Goal: Task Accomplishment & Management: Manage account settings

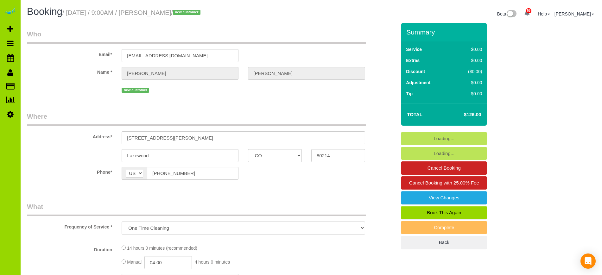
select select "CO"
select select "spot1"
select select "number:4"
select select "number:16"
select select "object:1207"
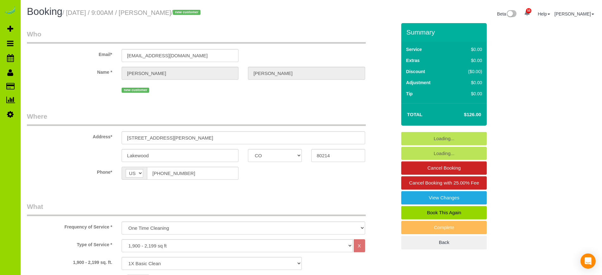
select select "4"
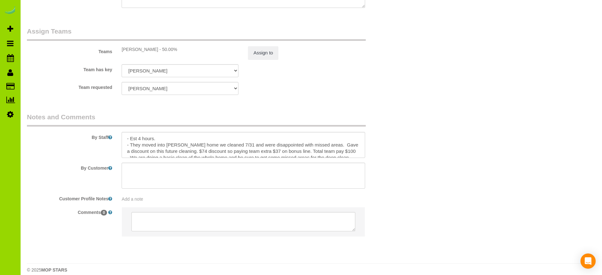
scroll to position [897, 0]
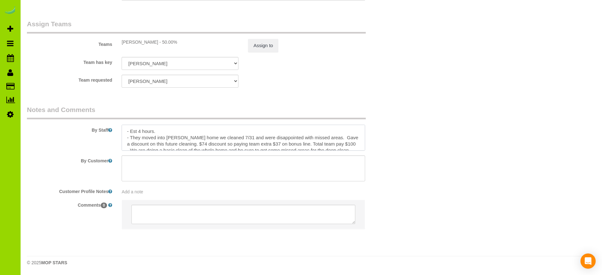
click at [161, 132] on textarea at bounding box center [243, 138] width 243 height 26
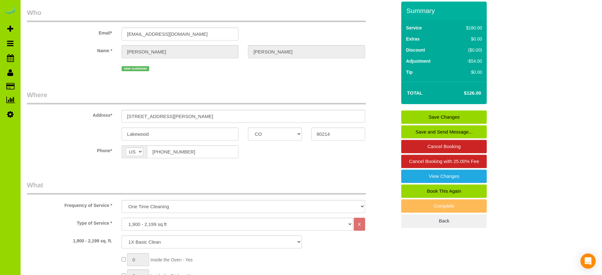
scroll to position [0, 0]
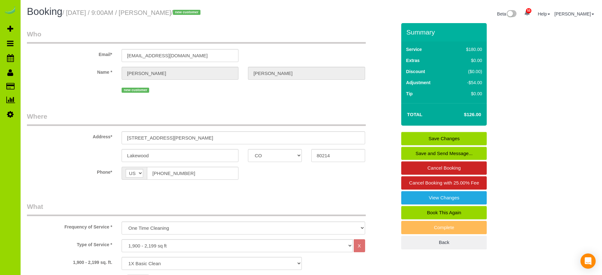
type textarea "- Est 4 hours. - Front door will be open while she takes kid to school. - They …"
click at [422, 138] on link "Save Changes" at bounding box center [444, 138] width 86 height 13
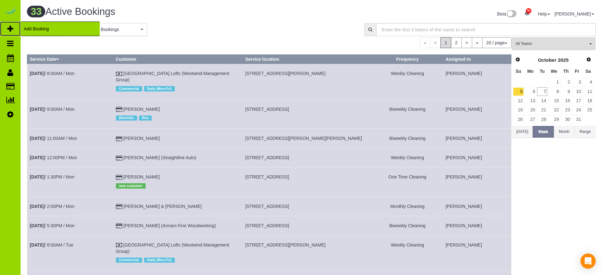
click at [33, 26] on span "Add Booking" at bounding box center [60, 29] width 79 height 15
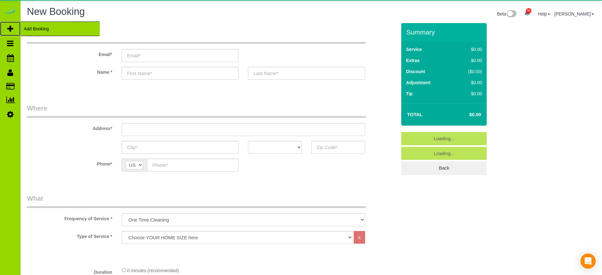
select select "object:2328"
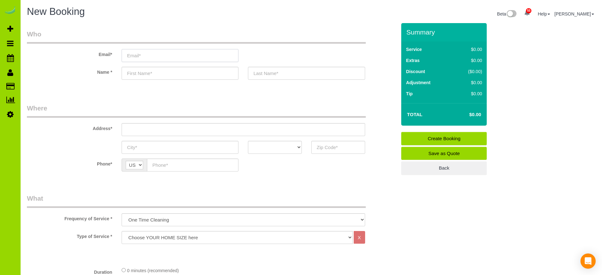
click at [141, 57] on input "email" at bounding box center [180, 55] width 117 height 13
type input "zmims53@gmail.com"
click at [144, 73] on input "text" at bounding box center [180, 73] width 117 height 13
type input "Zach"
type input "Mims"
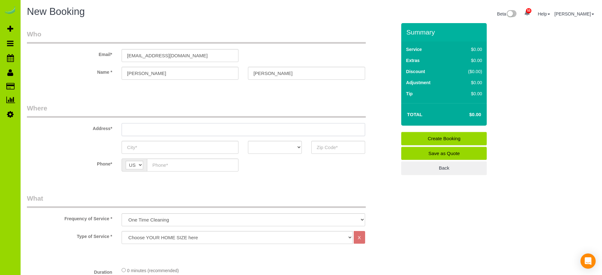
click at [130, 128] on input "text" at bounding box center [243, 129] width 243 height 13
type input "3533 Tejon St."
click at [334, 152] on input "text" at bounding box center [338, 147] width 54 height 13
type input "80211"
click at [299, 145] on select "AK AL AR AZ CA CO CT DC DE FL GA HI IA ID IL IN KS KY LA MA MD ME MI MN MO MS M…" at bounding box center [275, 147] width 54 height 13
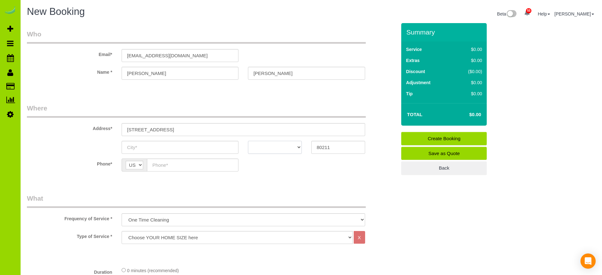
select select "CO"
click at [248, 141] on select "AK AL AR AZ CA CO CT DC DE FL GA HI IA ID IL IN KS KY LA MA MD ME MI MN MO MS M…" at bounding box center [275, 147] width 54 height 13
click at [132, 149] on input "text" at bounding box center [180, 147] width 117 height 13
type input "[GEOGRAPHIC_DATA]"
click at [154, 166] on input "text" at bounding box center [193, 165] width 92 height 13
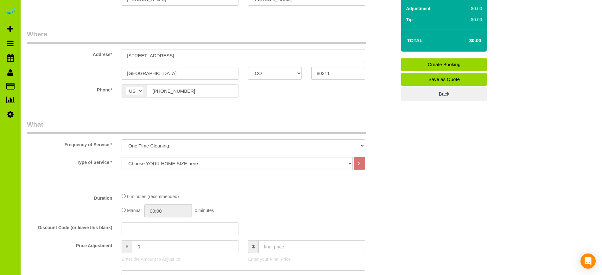
scroll to position [74, 0]
type input "(832) 922-1645"
click at [155, 163] on select "Choose YOUR HOME SIZE here Hourly Cleaning 1 - 999 square feet 1,000 - 1,299 sq…" at bounding box center [237, 163] width 231 height 13
select select "48"
click at [122, 157] on select "Choose YOUR HOME SIZE here Hourly Cleaning 1 - 999 square feet 1,000 - 1,299 sq…" at bounding box center [237, 163] width 231 height 13
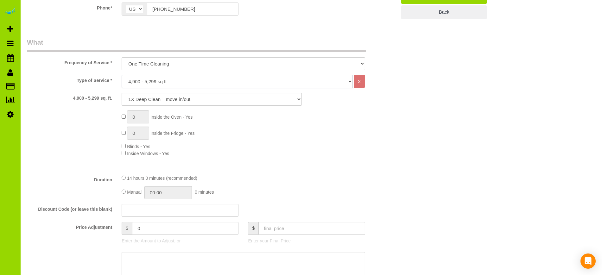
scroll to position [160, 0]
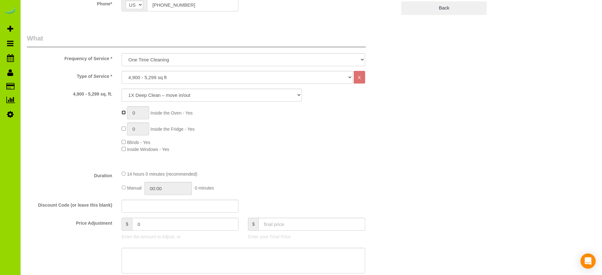
type input "1"
click at [124, 131] on span "0 Inside the Fridge - Yes" at bounding box center [158, 129] width 73 height 5
type input "1"
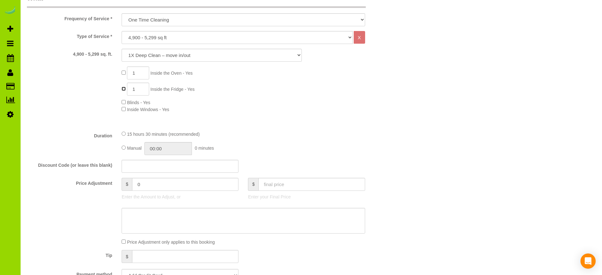
scroll to position [225, 0]
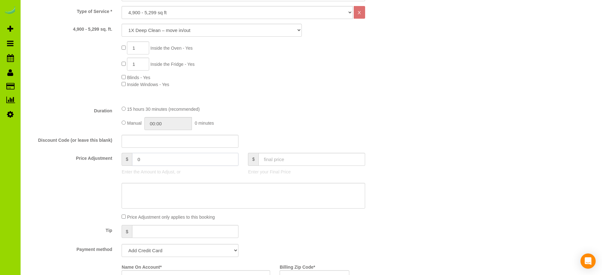
click at [138, 159] on input "0" at bounding box center [185, 159] width 106 height 13
type input "-20"
click at [300, 125] on div "Manual 00:00 0 minutes" at bounding box center [243, 123] width 243 height 13
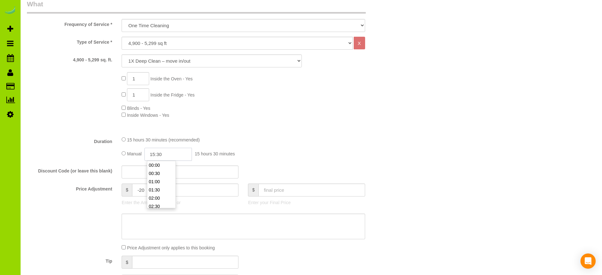
scroll to position [247, 0]
click at [168, 156] on input "15:30" at bounding box center [168, 154] width 48 height 13
type input "08:00"
click at [159, 173] on li "08:00" at bounding box center [161, 173] width 28 height 8
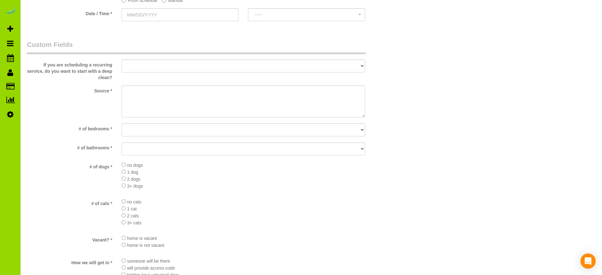
scroll to position [626, 0]
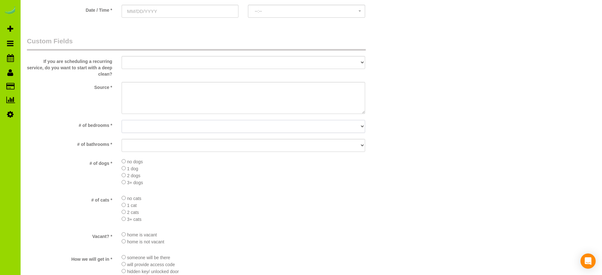
click at [155, 128] on select "No bedrooms 1 bedroom 2 bedrooms 3 bedrooms 4 bedrooms 5 bedrooms 6 bedrooms 7 …" at bounding box center [243, 126] width 243 height 13
select select "number:6"
click at [122, 120] on select "No bedrooms 1 bedroom 2 bedrooms 3 bedrooms 4 bedrooms 5 bedrooms 6 bedrooms 7 …" at bounding box center [243, 126] width 243 height 13
click at [154, 145] on select "No bathrooms 1 bathrooms 1.5 bathrooms 2 bathrooms 2.5 bathrooms 3 bathrooms 3.…" at bounding box center [243, 145] width 243 height 13
select select "number:20"
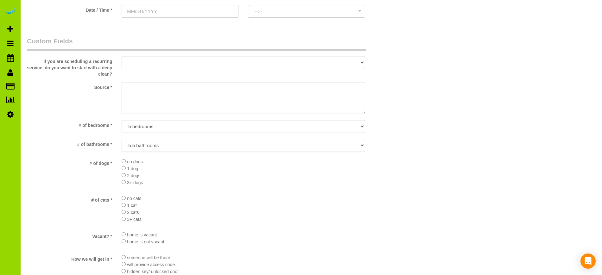
click at [122, 139] on select "No bathrooms 1 bathrooms 1.5 bathrooms 2 bathrooms 2.5 bathrooms 3 bathrooms 3.…" at bounding box center [243, 145] width 243 height 13
click at [188, 127] on select "No bedrooms 1 bedroom 2 bedrooms 3 bedrooms 4 bedrooms 5 bedrooms 6 bedrooms 7 …" at bounding box center [243, 126] width 243 height 13
select select "number:5"
click at [122, 120] on select "No bedrooms 1 bedroom 2 bedrooms 3 bedrooms 4 bedrooms 5 bedrooms 6 bedrooms 7 …" at bounding box center [243, 126] width 243 height 13
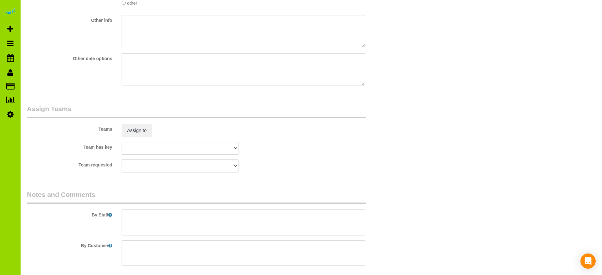
scroll to position [932, 0]
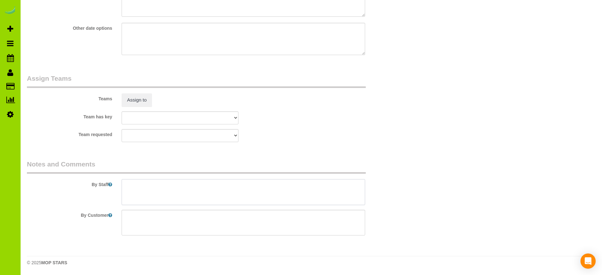
click at [130, 188] on textarea at bounding box center [243, 192] width 243 height 26
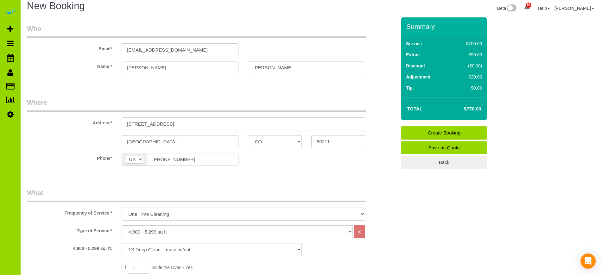
scroll to position [0, 0]
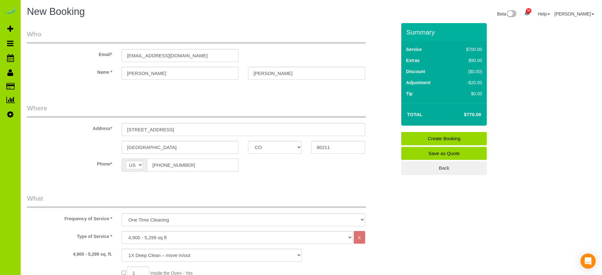
drag, startPoint x: 188, startPoint y: 164, endPoint x: 149, endPoint y: 166, distance: 38.7
click at [149, 166] on input "(832) 922-1645" at bounding box center [193, 165] width 92 height 13
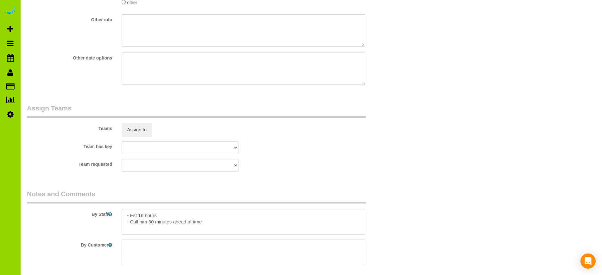
scroll to position [904, 0]
click at [206, 220] on textarea at bounding box center [243, 221] width 243 height 26
paste textarea "(832) 922-1645"
click at [259, 218] on textarea at bounding box center [243, 221] width 243 height 26
click at [135, 223] on textarea at bounding box center [243, 221] width 243 height 26
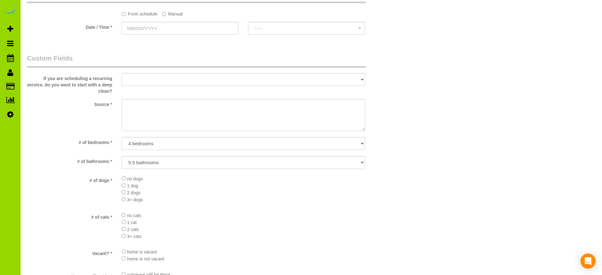
scroll to position [608, 0]
type textarea "- Est 16 hours - Call him 30 minutes ahead of time - (832) 922-1645 - Please be…"
click at [135, 107] on textarea at bounding box center [243, 115] width 243 height 32
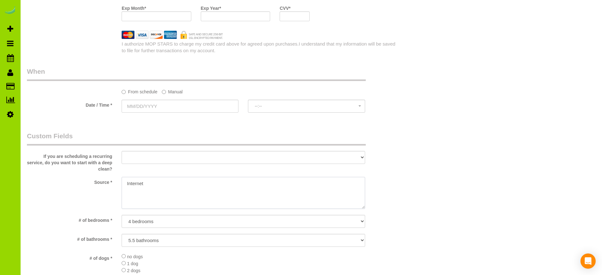
scroll to position [530, 0]
type textarea "Internet"
click at [166, 92] on label "Manual" at bounding box center [172, 91] width 21 height 9
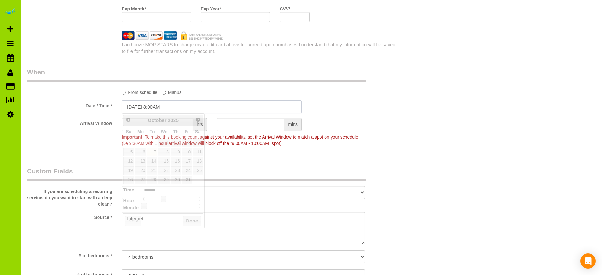
click at [144, 106] on input "10/07/2025 8:00AM" at bounding box center [212, 106] width 180 height 13
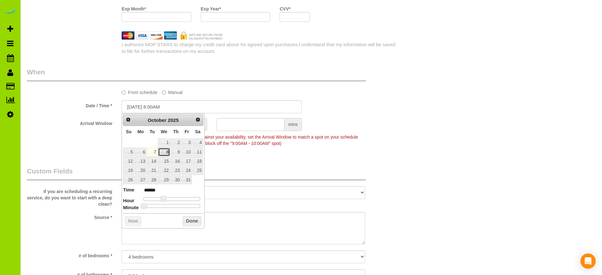
click at [167, 153] on link "8" at bounding box center [164, 152] width 12 height 9
type input "10/08/2025 9:00AM"
type input "******"
type input "10/08/2025 10:00AM"
type input "*******"
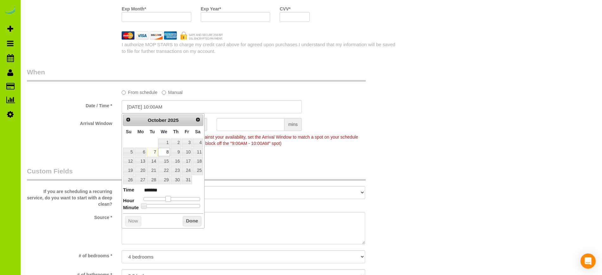
type input "10/08/2025 9:00AM"
type input "******"
click at [164, 198] on span at bounding box center [166, 199] width 6 height 6
click at [193, 220] on button "Done" at bounding box center [192, 221] width 19 height 10
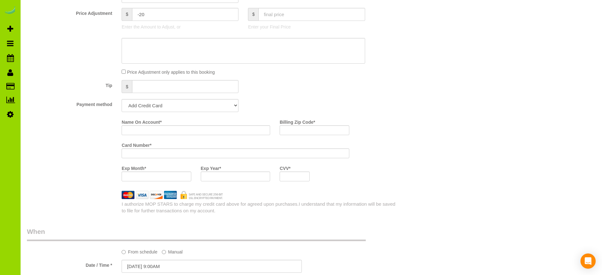
scroll to position [370, 0]
click at [160, 130] on input "Name On Account *" at bounding box center [196, 131] width 149 height 10
type input "Zach Mims"
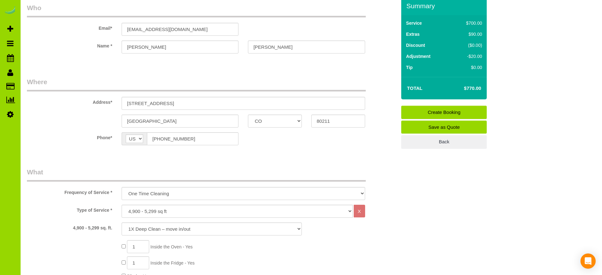
scroll to position [26, 0]
click at [458, 111] on link "Create Booking" at bounding box center [444, 112] width 86 height 13
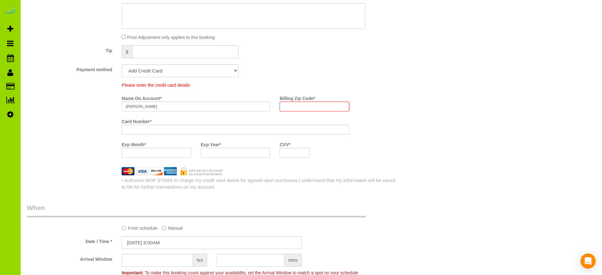
scroll to position [425, 0]
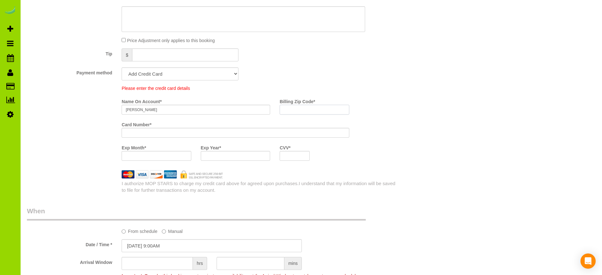
click at [312, 112] on input "Billing Zip Code *" at bounding box center [314, 110] width 69 height 10
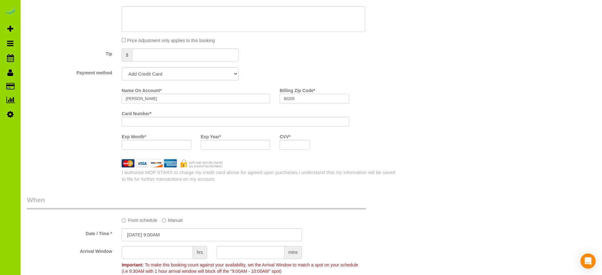
type input "80209"
click at [444, 124] on div "Who Email* zmims53@gmail.com Name * Zach Mims Where Address* 3533 Tejon St. Den…" at bounding box center [311, 219] width 569 height 1197
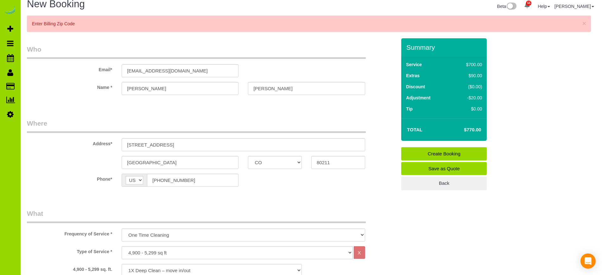
scroll to position [7, 0]
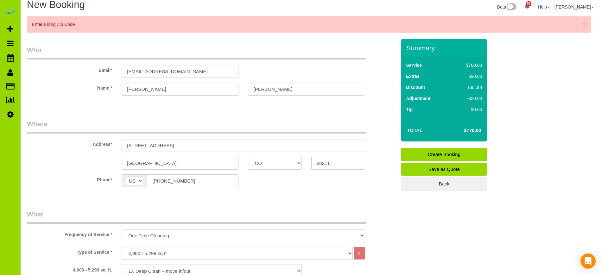
click at [442, 153] on link "Create Booking" at bounding box center [444, 154] width 86 height 13
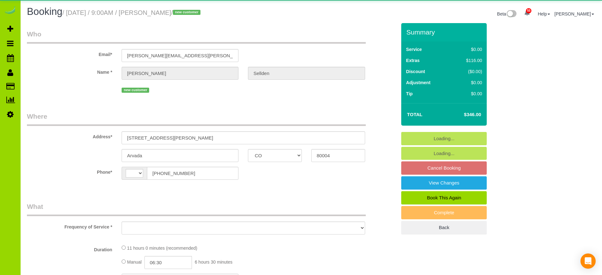
select select "CO"
select select "string:US"
select select "object:810"
select select "2"
select select "spot1"
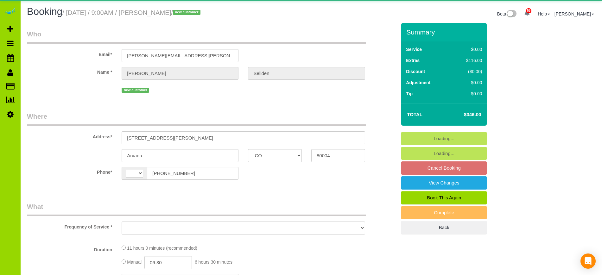
select select "number:3"
select select "number:12"
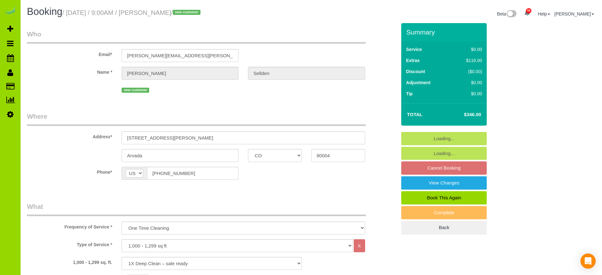
select select
select select "object:1211"
select select "spot6"
select select "2"
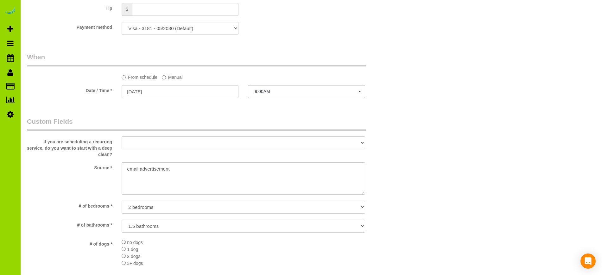
scroll to position [463, 0]
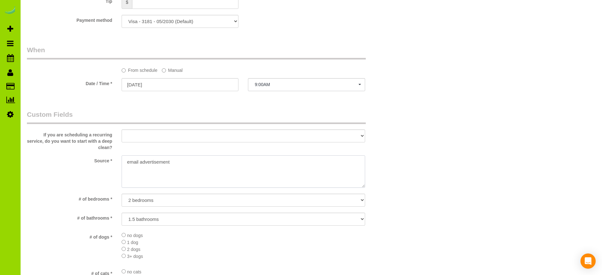
click at [126, 162] on textarea at bounding box center [243, 172] width 243 height 32
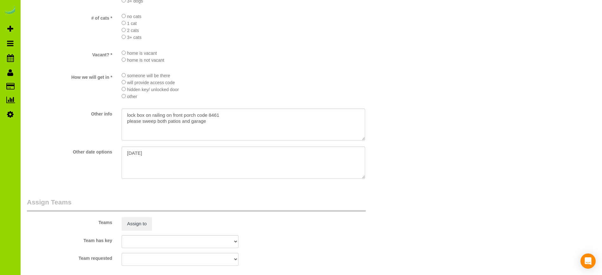
scroll to position [747, 0]
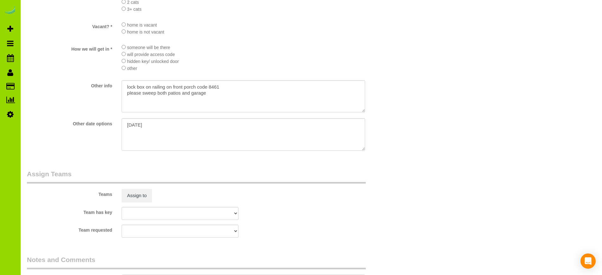
type textarea "Online booking. Email advertisement"
drag, startPoint x: 209, startPoint y: 90, endPoint x: 107, endPoint y: 88, distance: 102.4
click at [107, 88] on div "Other info" at bounding box center [211, 97] width 379 height 34
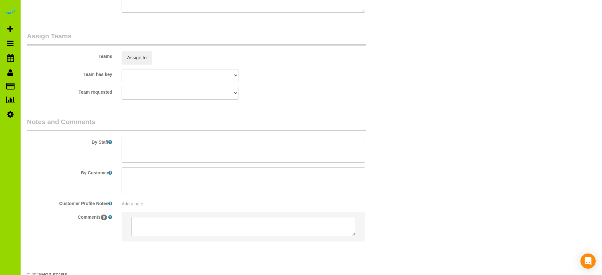
scroll to position [887, 0]
click at [130, 139] on textarea at bounding box center [243, 149] width 243 height 26
paste textarea "lock box on railing on front porch code 8461 please sweep both patios and garage"
click at [132, 149] on textarea at bounding box center [243, 149] width 243 height 26
click at [129, 155] on textarea at bounding box center [243, 149] width 243 height 26
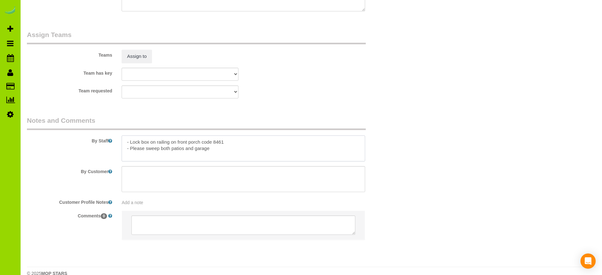
click at [209, 154] on textarea at bounding box center [243, 149] width 243 height 26
click at [150, 143] on textarea at bounding box center [243, 149] width 243 height 26
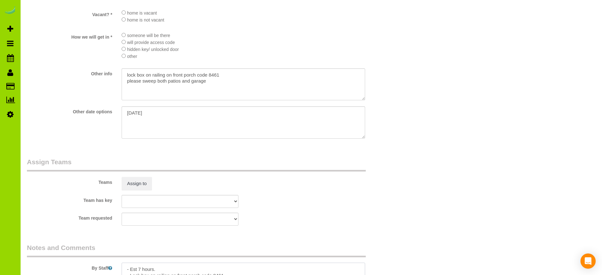
scroll to position [760, 0]
type textarea "- Est 7 hours. - Lock box on railing on front porch code 8461 - Please sweep bo…"
drag, startPoint x: 212, startPoint y: 79, endPoint x: 95, endPoint y: 62, distance: 118.2
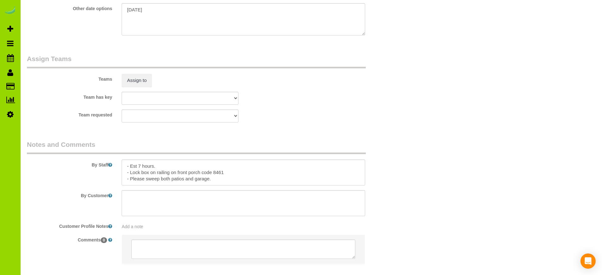
scroll to position [863, 0]
click at [226, 179] on textarea at bounding box center [243, 172] width 243 height 26
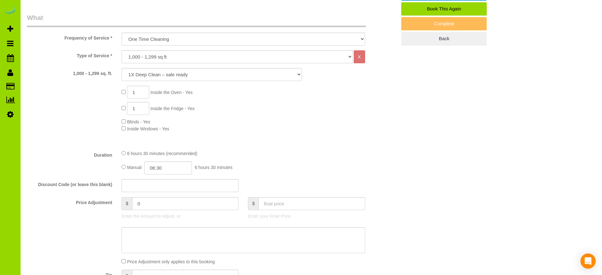
scroll to position [204, 0]
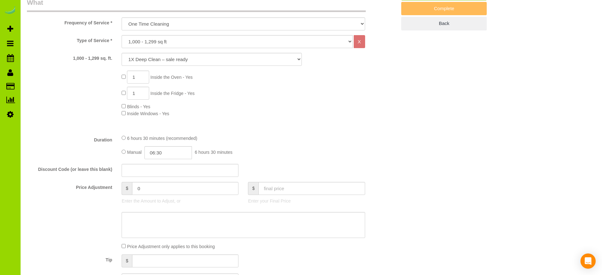
type textarea "- Est 7 hours. - Lock box on railing on front porch code 8461 - Please sweep bo…"
click at [163, 146] on input "06:30" at bounding box center [168, 152] width 48 height 13
type input "03:30"
click at [158, 162] on li "03:30" at bounding box center [161, 163] width 28 height 8
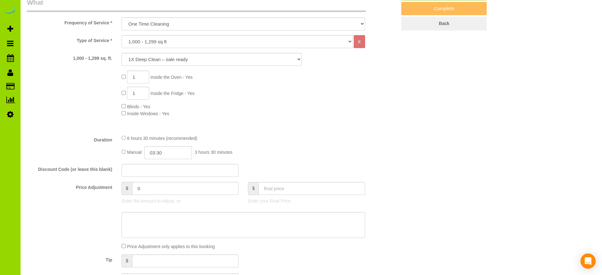
select select "spot11"
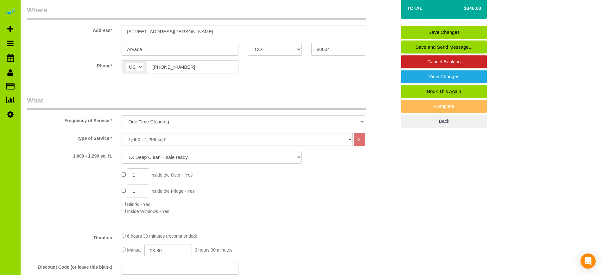
scroll to position [106, 0]
click at [437, 31] on link "Save Changes" at bounding box center [444, 32] width 86 height 13
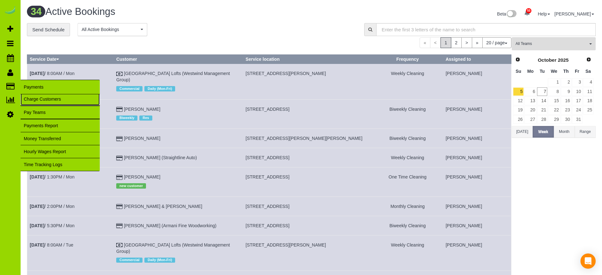
click at [35, 96] on link "Charge Customers" at bounding box center [60, 99] width 79 height 13
select select
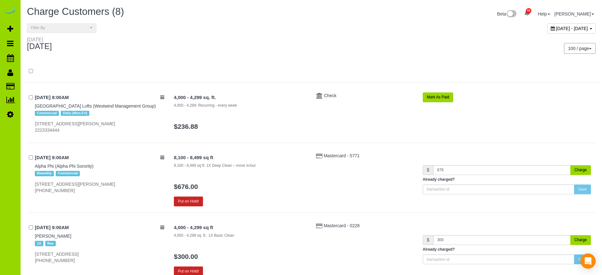
click at [548, 24] on div "October 07, 2025 - October 07, 2025" at bounding box center [572, 28] width 48 height 10
type input "**********"
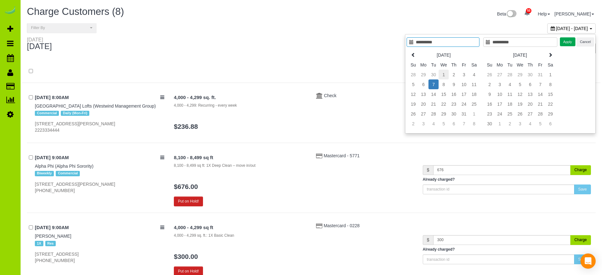
type input "**********"
click at [444, 73] on td "1" at bounding box center [444, 75] width 10 height 10
type input "**********"
click at [425, 88] on td "6" at bounding box center [424, 85] width 10 height 10
type input "**********"
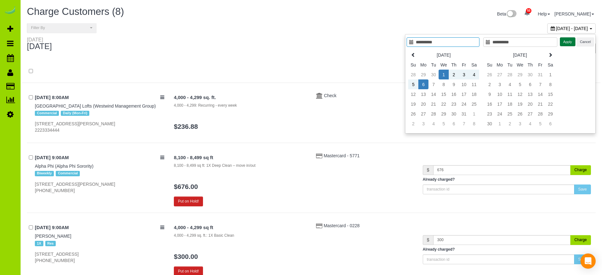
click at [570, 40] on button "Apply" at bounding box center [568, 41] width 16 height 9
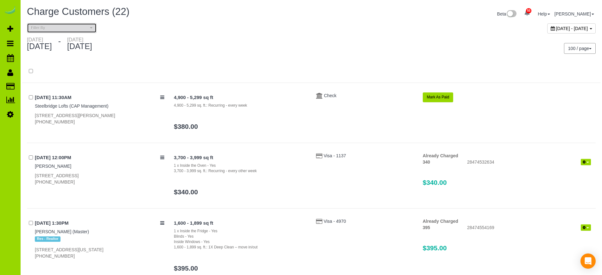
click at [64, 26] on span "Filter By" at bounding box center [59, 27] width 57 height 5
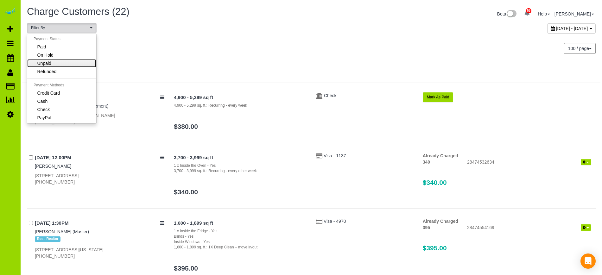
click at [61, 63] on link "Unpaid" at bounding box center [61, 63] width 69 height 8
select select "******"
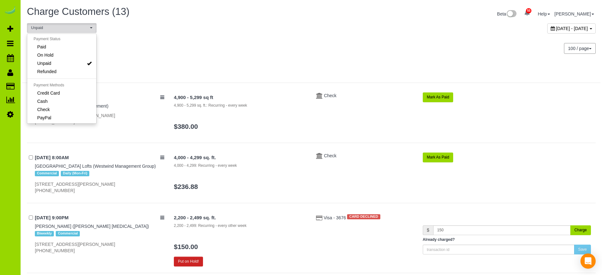
click at [283, 42] on div "Wednesday October 01, 2025 - Monday October 06, 2025" at bounding box center [166, 45] width 289 height 17
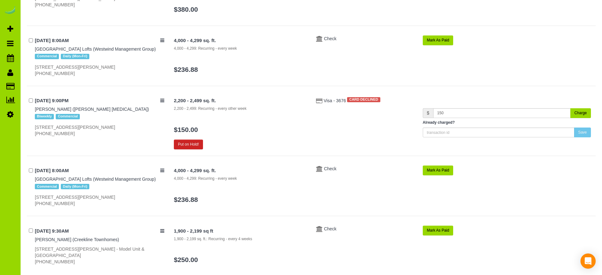
scroll to position [121, 0]
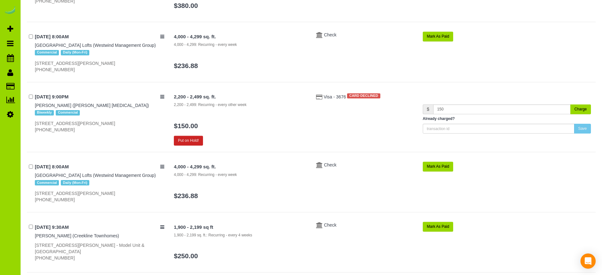
click at [585, 109] on button "Charge" at bounding box center [581, 110] width 21 height 10
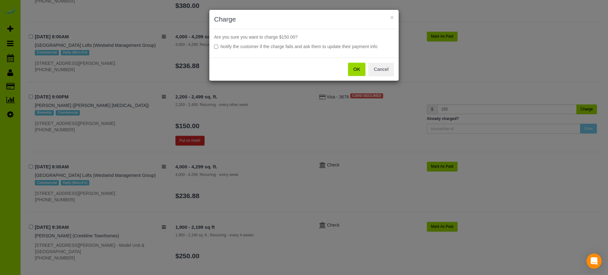
click at [358, 71] on button "OK" at bounding box center [357, 69] width 18 height 13
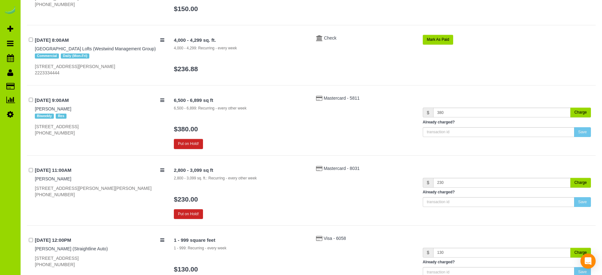
scroll to position [485, 0]
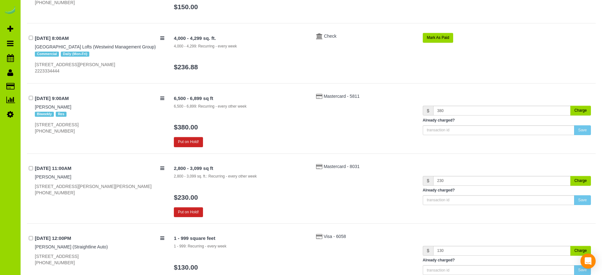
click at [582, 108] on button "Charge" at bounding box center [581, 111] width 21 height 10
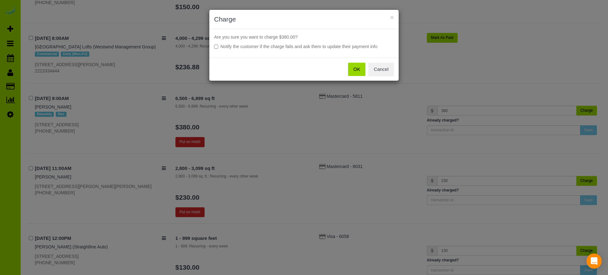
click at [356, 71] on button "OK" at bounding box center [357, 69] width 18 height 13
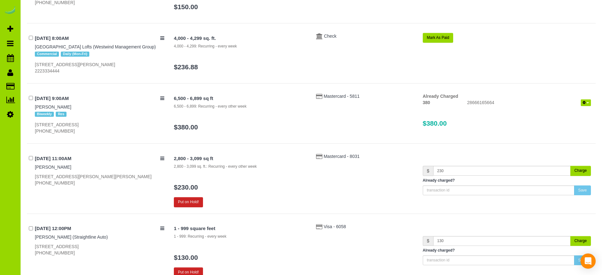
click at [583, 168] on button "Charge" at bounding box center [581, 171] width 21 height 10
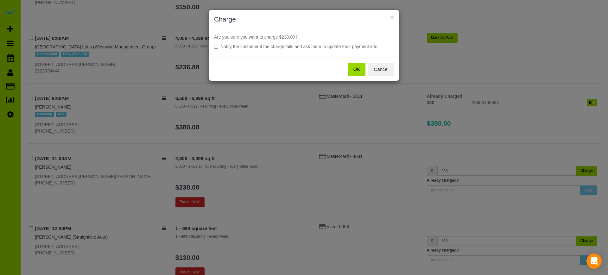
click at [359, 69] on button "OK" at bounding box center [357, 69] width 18 height 13
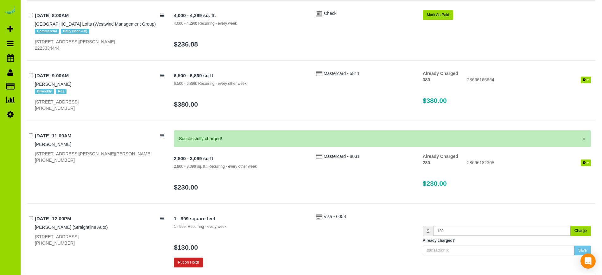
scroll to position [528, 0]
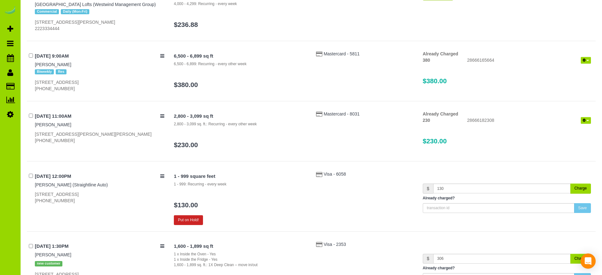
click at [581, 189] on button "Charge" at bounding box center [581, 189] width 21 height 10
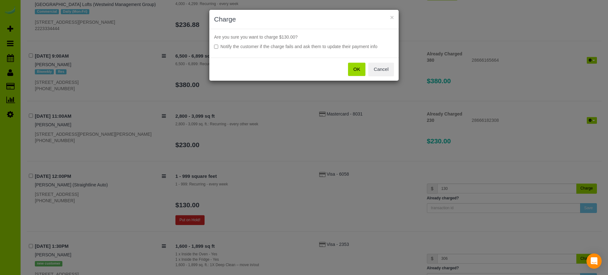
click at [356, 70] on button "OK" at bounding box center [357, 69] width 18 height 13
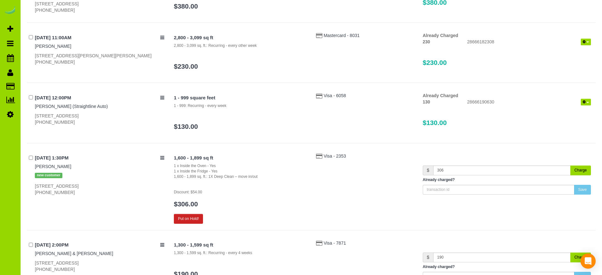
scroll to position [613, 0]
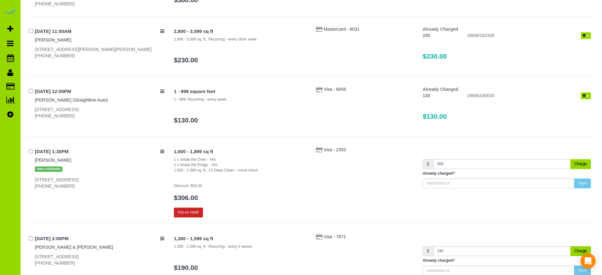
click at [582, 162] on button "Charge" at bounding box center [581, 164] width 21 height 10
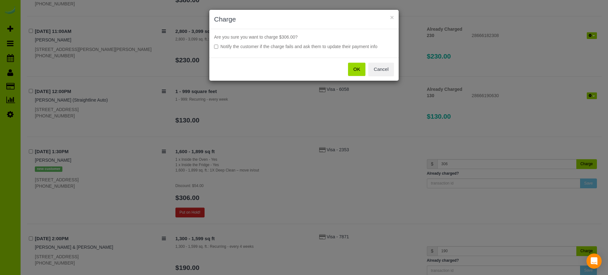
click at [351, 70] on button "OK" at bounding box center [357, 69] width 18 height 13
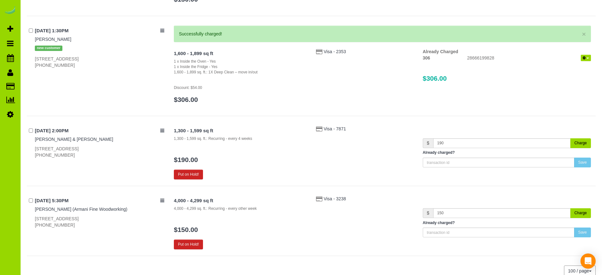
scroll to position [735, 0]
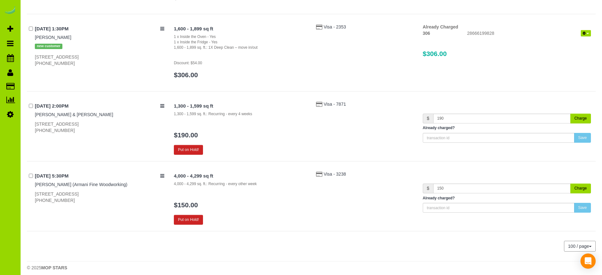
click at [583, 120] on button "Charge" at bounding box center [581, 119] width 21 height 10
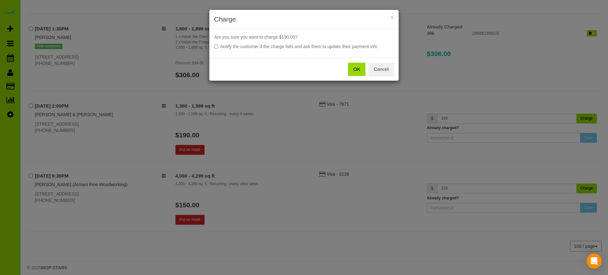
click at [356, 69] on button "OK" at bounding box center [357, 69] width 18 height 13
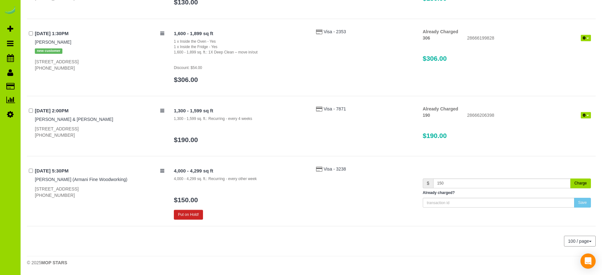
scroll to position [731, 0]
click at [585, 182] on button "Charge" at bounding box center [581, 184] width 21 height 10
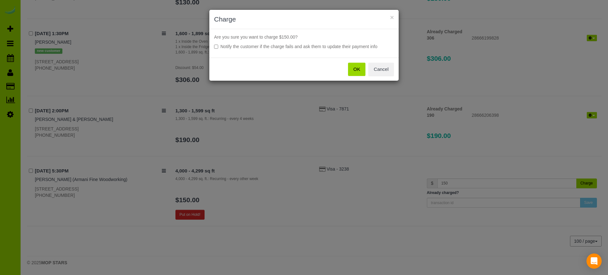
click at [357, 74] on button "OK" at bounding box center [357, 69] width 18 height 13
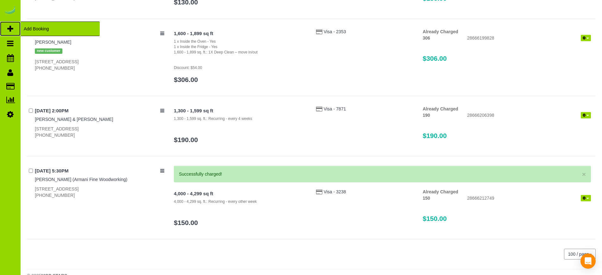
click at [40, 28] on span "Add Booking" at bounding box center [60, 29] width 79 height 15
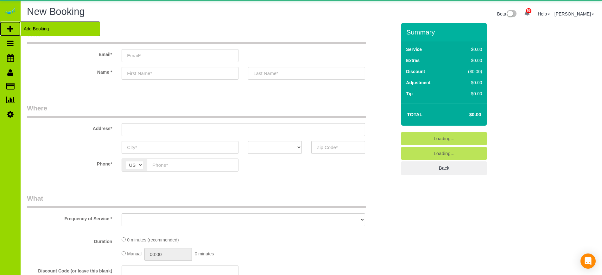
select select "object:3579"
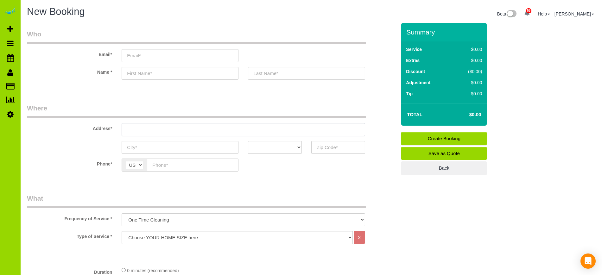
click at [164, 131] on input "text" at bounding box center [243, 129] width 243 height 13
type input "1230"
click at [318, 147] on input "text" at bounding box center [338, 147] width 54 height 13
type input "80206"
click at [202, 131] on input "1230" at bounding box center [243, 129] width 243 height 13
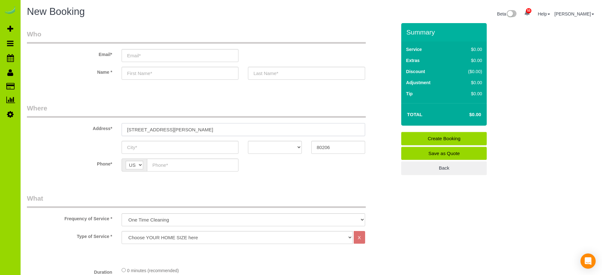
drag, startPoint x: 180, startPoint y: 129, endPoint x: 114, endPoint y: 128, distance: 65.3
click at [114, 128] on div "Address* 1230 Josephine St." at bounding box center [211, 120] width 379 height 33
type input "1230 Josephine St."
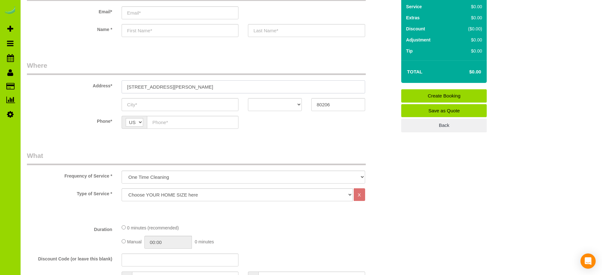
scroll to position [75, 0]
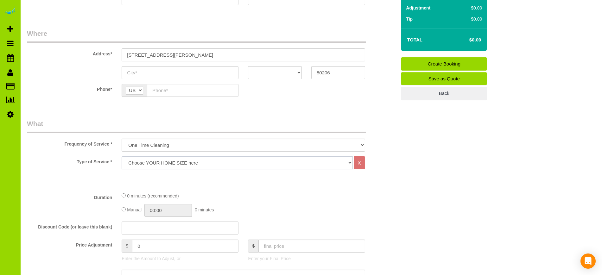
click at [224, 164] on select "Choose YOUR HOME SIZE here Hourly Cleaning 1 - 999 square feet 1,000 - 1,299 sq…" at bounding box center [237, 163] width 231 height 13
click at [207, 161] on select "Choose YOUR HOME SIZE here Hourly Cleaning 1 - 999 square feet 1,000 - 1,299 sq…" at bounding box center [237, 163] width 231 height 13
select select "38"
click at [122, 157] on select "Choose YOUR HOME SIZE here Hourly Cleaning 1 - 999 square feet 1,000 - 1,299 sq…" at bounding box center [237, 163] width 231 height 13
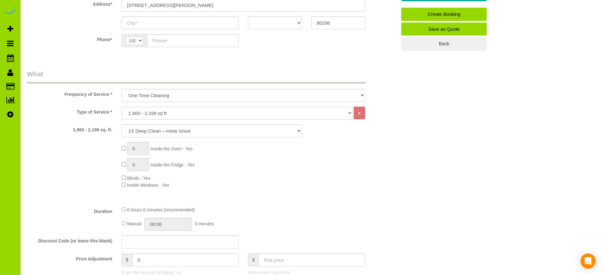
scroll to position [125, 0]
click at [263, 132] on select "1X Deep Clean – move in/out 1X Deep Clean – sale ready 1X Deep Clean – other 1X…" at bounding box center [212, 130] width 180 height 13
click at [122, 124] on select "1X Deep Clean – move in/out 1X Deep Clean – sale ready 1X Deep Clean – other 1X…" at bounding box center [212, 130] width 180 height 13
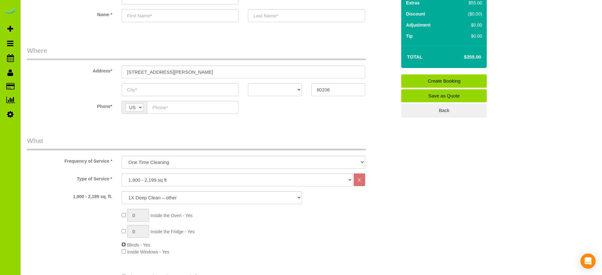
scroll to position [75, 0]
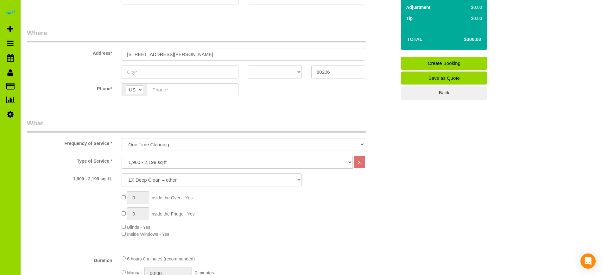
click at [162, 180] on select "1X Deep Clean – move in/out 1X Deep Clean – sale ready 1X Deep Clean – other 1X…" at bounding box center [212, 180] width 180 height 13
select select "4"
click at [122, 174] on select "1X Deep Clean – move in/out 1X Deep Clean – sale ready 1X Deep Clean – other 1X…" at bounding box center [212, 180] width 180 height 13
click at [220, 144] on select "One Time Cleaning Weekly Cleaning Biweekly Cleaning Monthly Cleaning" at bounding box center [243, 144] width 243 height 13
select select "object:3581"
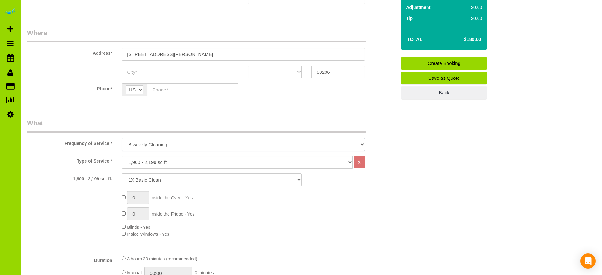
click at [122, 138] on select "One Time Cleaning Weekly Cleaning Biweekly Cleaning Monthly Cleaning" at bounding box center [243, 144] width 243 height 13
click at [183, 180] on select "1X Deep Clean – move in/out 1X Deep Clean – sale ready 1X Deep Clean – other 1X…" at bounding box center [212, 180] width 180 height 13
select select "6"
click at [122, 174] on select "1X Deep Clean – move in/out 1X Deep Clean – sale ready 1X Deep Clean – other 1X…" at bounding box center [212, 180] width 180 height 13
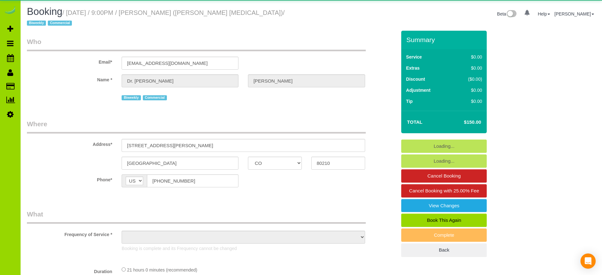
select select "CO"
select select "number:1"
select select "number:13"
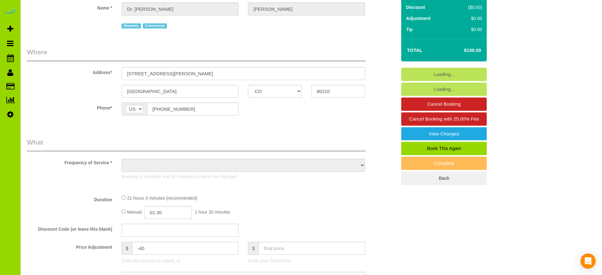
select select "object:1173"
select select "string:fspay-861927a5-80d9-45b7-b18c-e4d7d80a0d7e"
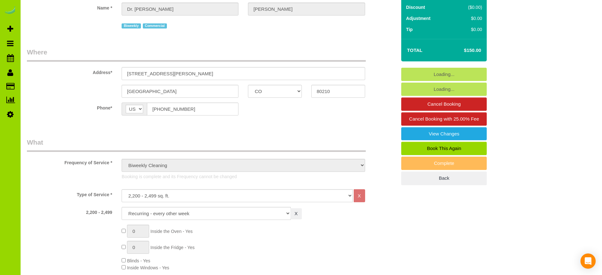
select select "object:1246"
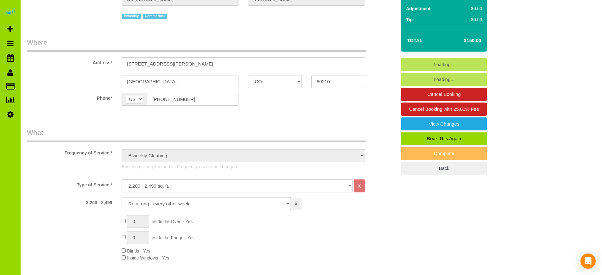
select select "6"
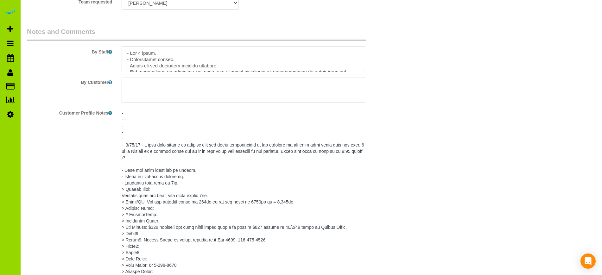
scroll to position [1056, 0]
click at [146, 131] on pre at bounding box center [243, 248] width 243 height 279
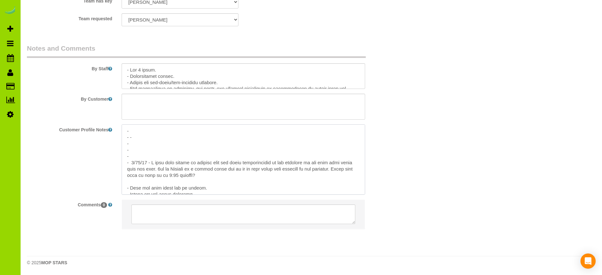
click at [142, 154] on textarea at bounding box center [243, 160] width 243 height 70
type textarea "- - - - - - 10/2/25: CC 3676 declined. - 2/27/24 - I have been trying to confir…"
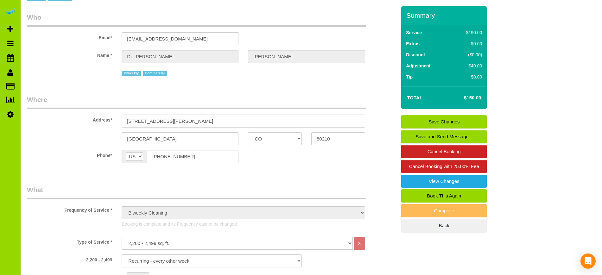
scroll to position [0, 0]
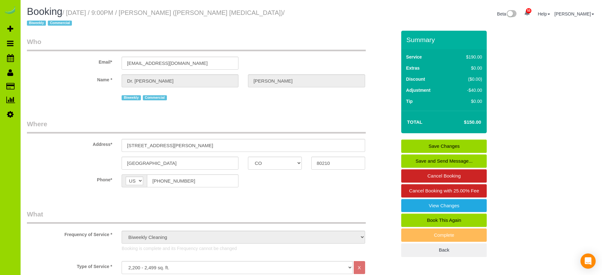
click at [467, 145] on link "Save Changes" at bounding box center [444, 146] width 86 height 13
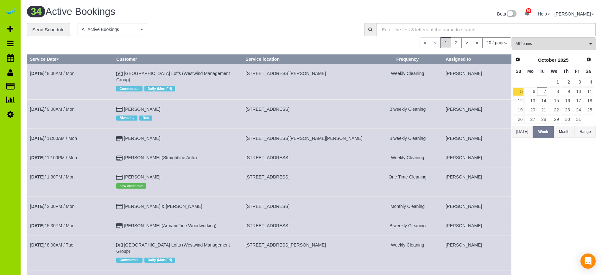
click at [207, 23] on div "**********" at bounding box center [191, 29] width 328 height 13
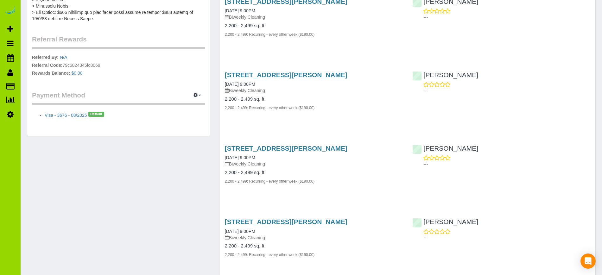
scroll to position [366, 0]
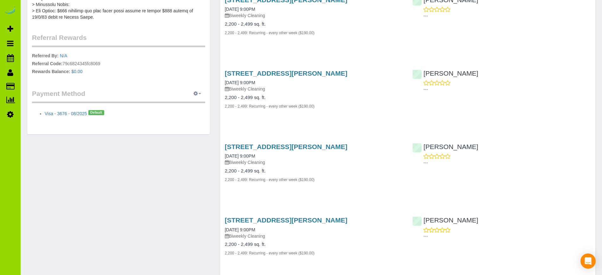
click at [199, 94] on span "button" at bounding box center [200, 93] width 3 height 1
click at [177, 104] on link "View Payment Methods" at bounding box center [175, 105] width 59 height 8
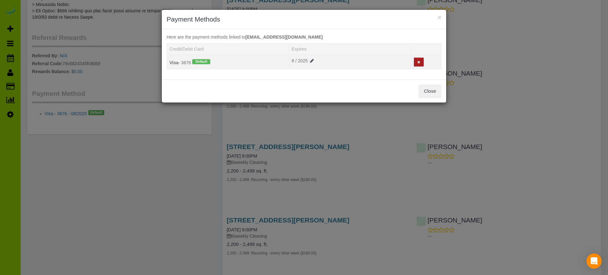
click at [418, 65] on button at bounding box center [419, 62] width 10 height 9
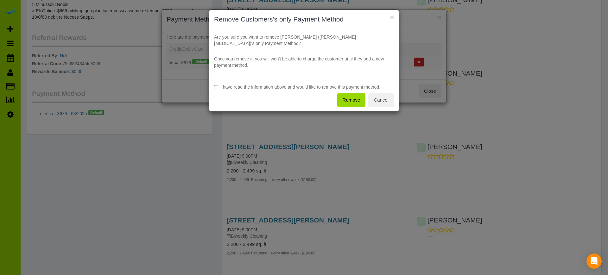
click at [353, 96] on button "Remove" at bounding box center [351, 99] width 29 height 13
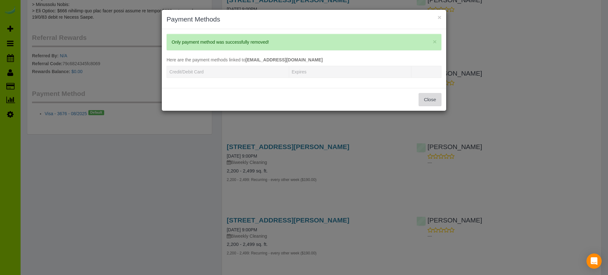
click at [428, 100] on button "Close" at bounding box center [430, 99] width 23 height 13
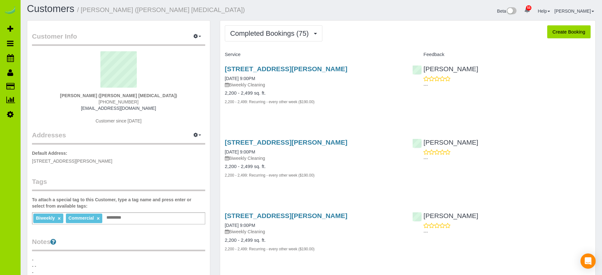
scroll to position [0, 0]
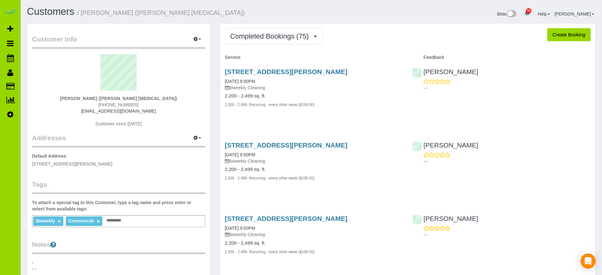
click at [286, 13] on h1 "Customers / Dr. Kati Schwabe (Schwabe Chiropractic)" at bounding box center [167, 11] width 280 height 11
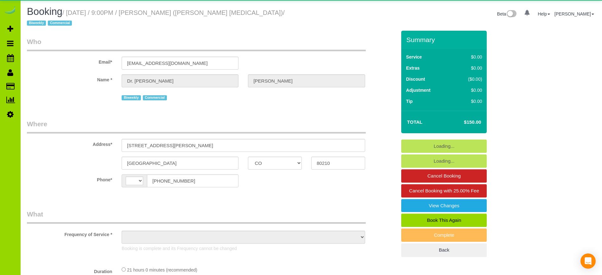
select select "CO"
select select "number:1"
select select "number:13"
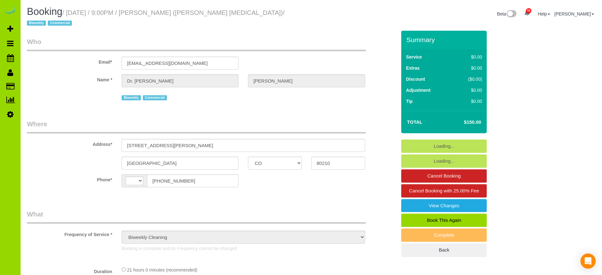
select select "object:1253"
select select "string:[GEOGRAPHIC_DATA]"
select select "6"
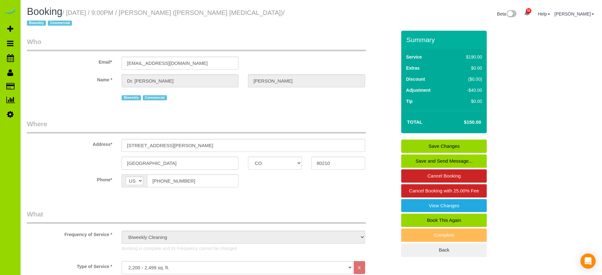
click at [454, 160] on link "Save and Send Message..." at bounding box center [444, 161] width 86 height 13
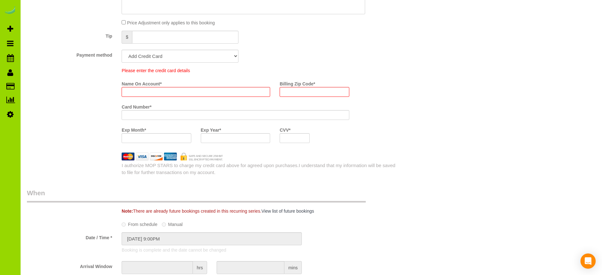
scroll to position [472, 0]
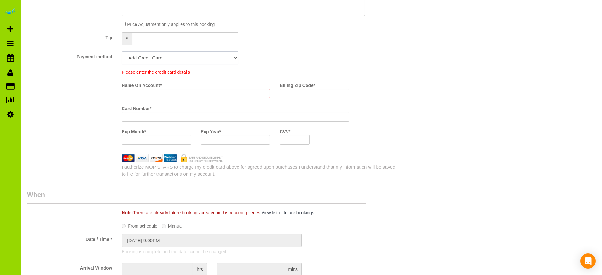
click at [196, 60] on select "Add Credit Card Cash Check Paypal" at bounding box center [180, 57] width 117 height 13
select select "string:cash"
click at [122, 51] on select "Add Credit Card Cash Check Paypal" at bounding box center [180, 57] width 117 height 13
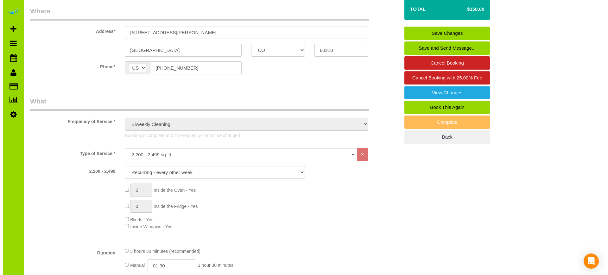
scroll to position [136, 0]
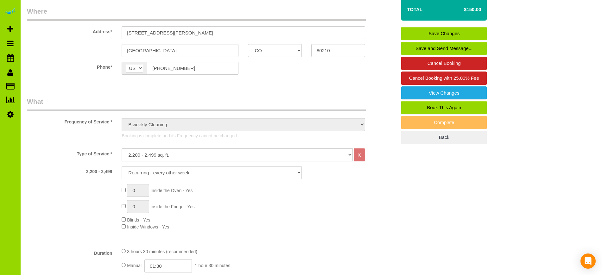
click at [459, 45] on link "Save and Send Message..." at bounding box center [444, 48] width 86 height 13
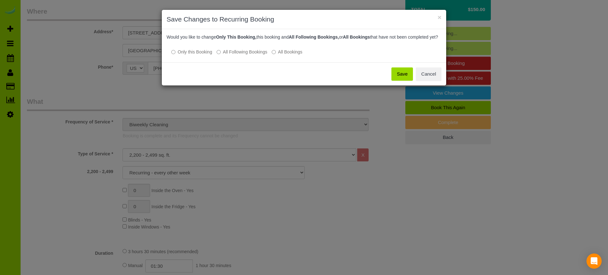
click at [218, 55] on label "All Following Bookings" at bounding box center [242, 52] width 51 height 6
click at [404, 81] on button "Save" at bounding box center [403, 73] width 22 height 13
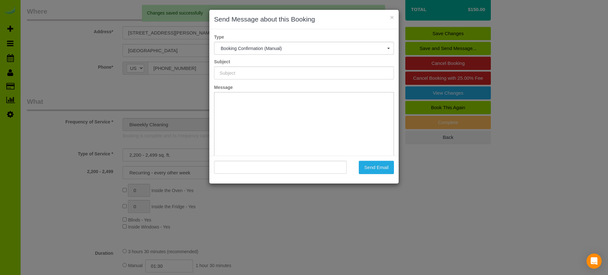
scroll to position [0, 0]
type input "Booking Confirmed - Please add your credit card"
type input ""[PERSON_NAME]" <[EMAIL_ADDRESS][DOMAIN_NAME]>"
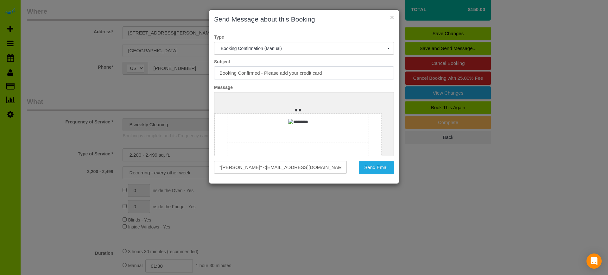
click at [264, 72] on input "Booking Confirmed - Please add your credit card" at bounding box center [304, 73] width 180 height 13
type input "Please add your credit card"
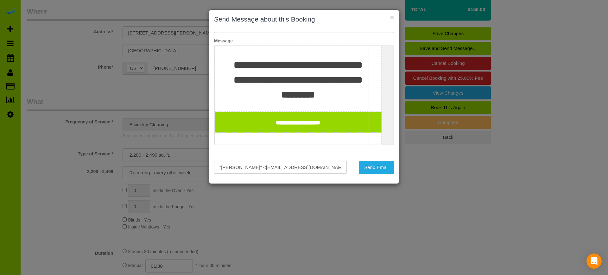
scroll to position [56, 0]
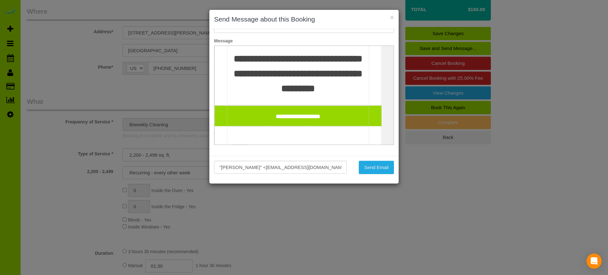
click at [253, 74] on span "**********" at bounding box center [298, 73] width 129 height 39
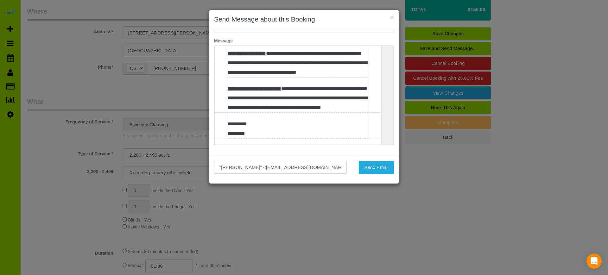
scroll to position [310, 0]
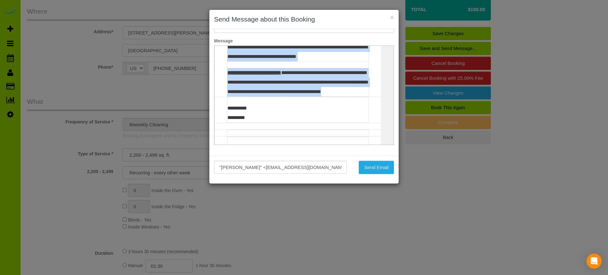
drag, startPoint x: 257, startPoint y: 130, endPoint x: 227, endPoint y: 68, distance: 68.2
click at [228, 68] on tbody "**********" at bounding box center [298, 61] width 141 height 70
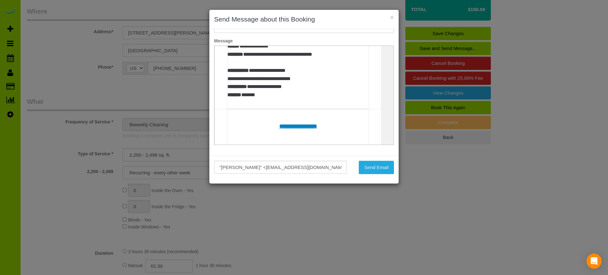
scroll to position [362, 0]
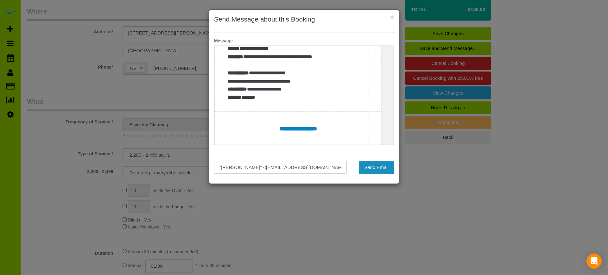
click at [374, 166] on button "Send Email" at bounding box center [376, 167] width 35 height 13
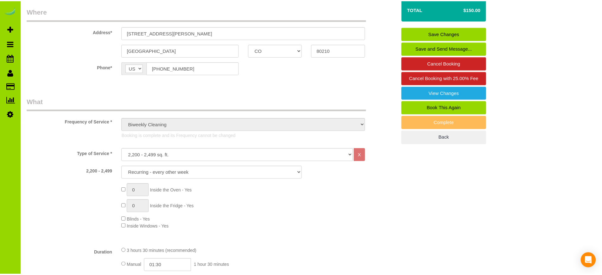
scroll to position [0, 0]
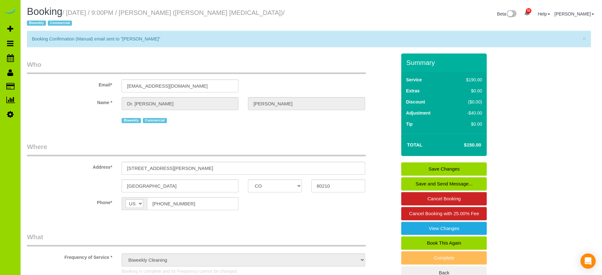
select select "CO"
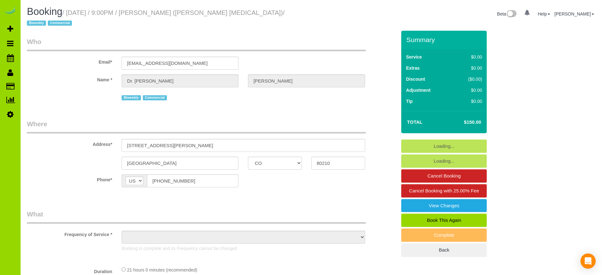
select select "object:2295"
select select "number:1"
select select "number:13"
select select "object:2374"
select select "6"
